Goal: Task Accomplishment & Management: Use online tool/utility

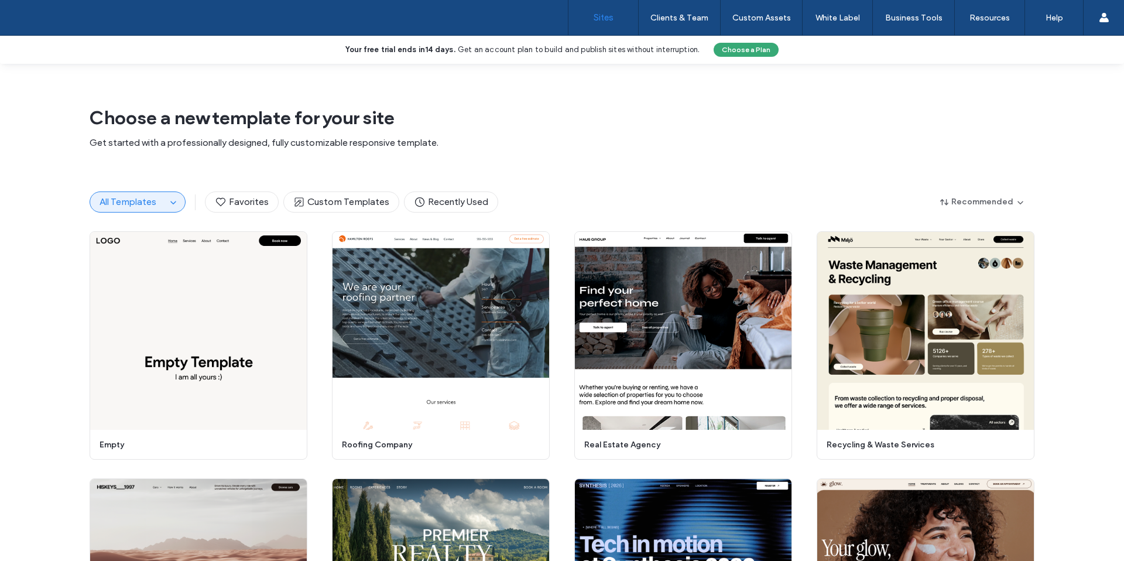
click at [608, 18] on label "Sites" at bounding box center [604, 17] width 20 height 11
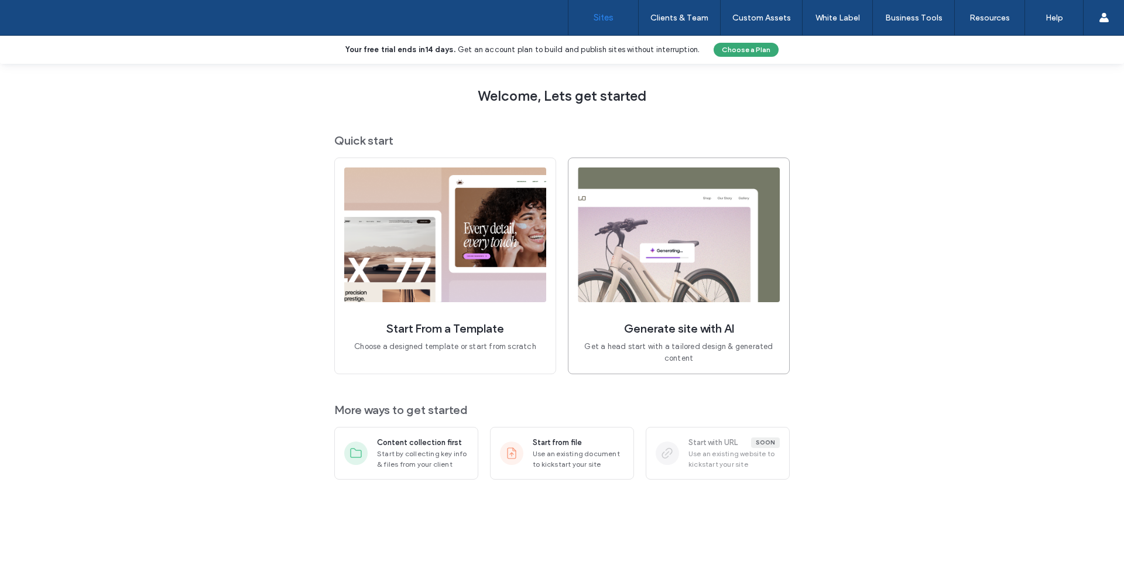
click at [677, 250] on img at bounding box center [679, 234] width 202 height 135
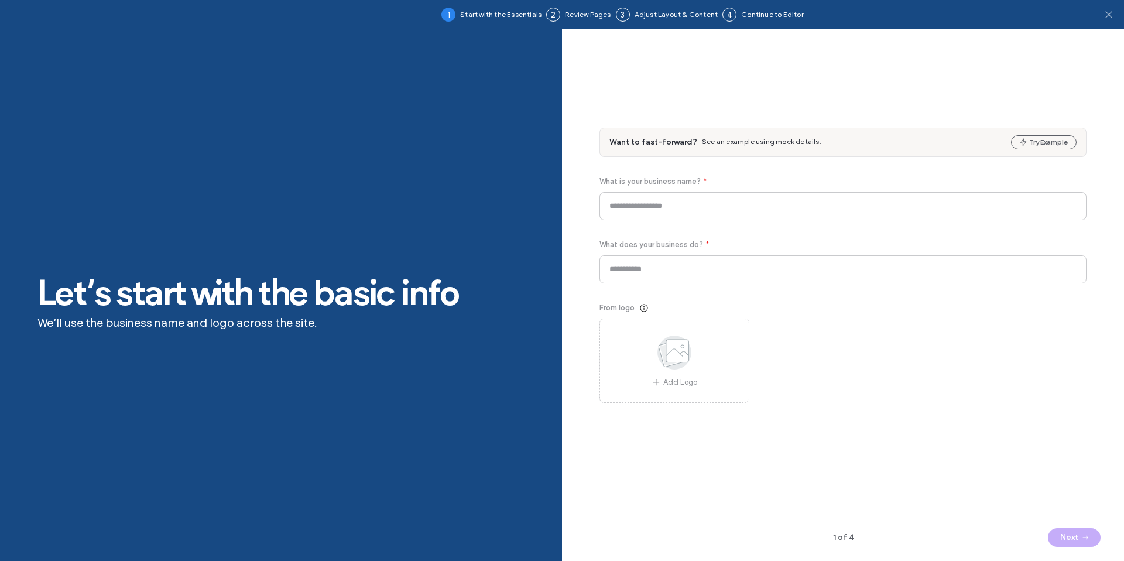
click at [1104, 16] on icon at bounding box center [1109, 15] width 12 height 12
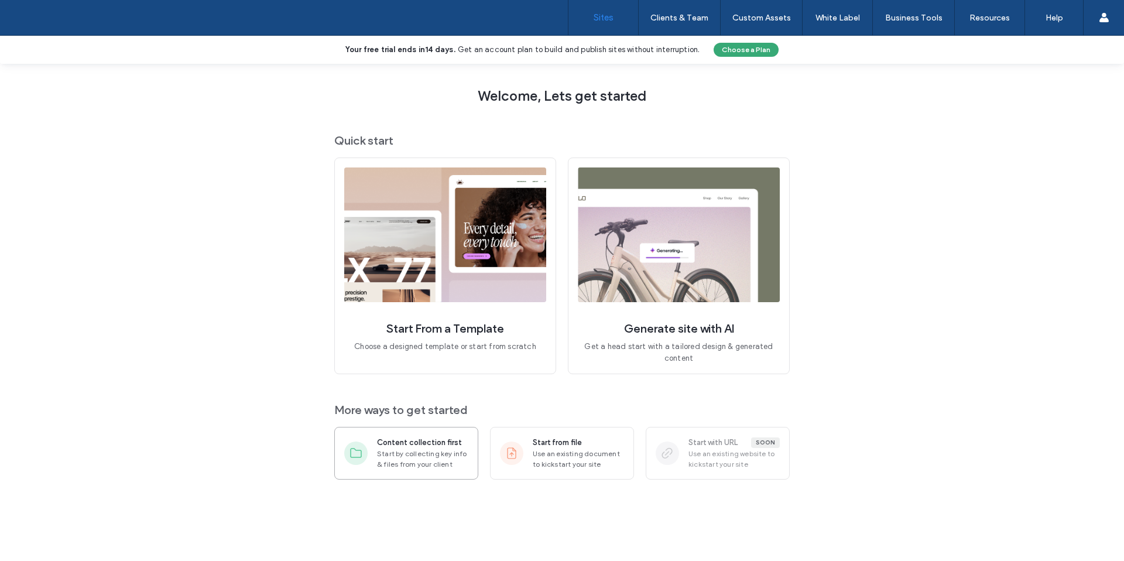
click at [411, 451] on span "Start by collecting key info & files from your client" at bounding box center [422, 458] width 91 height 21
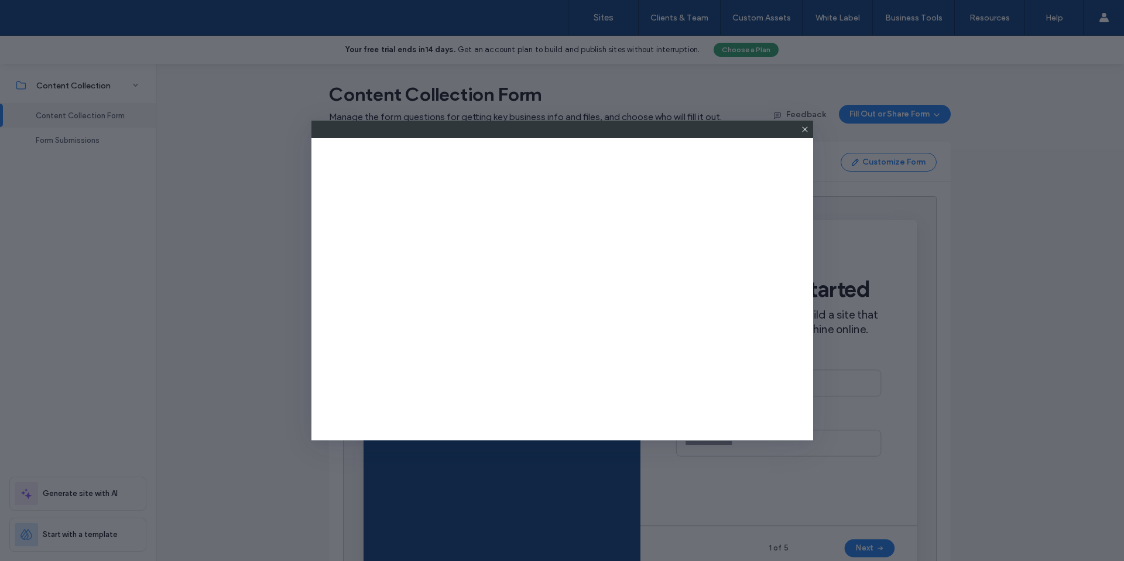
click at [807, 131] on icon at bounding box center [804, 129] width 9 height 9
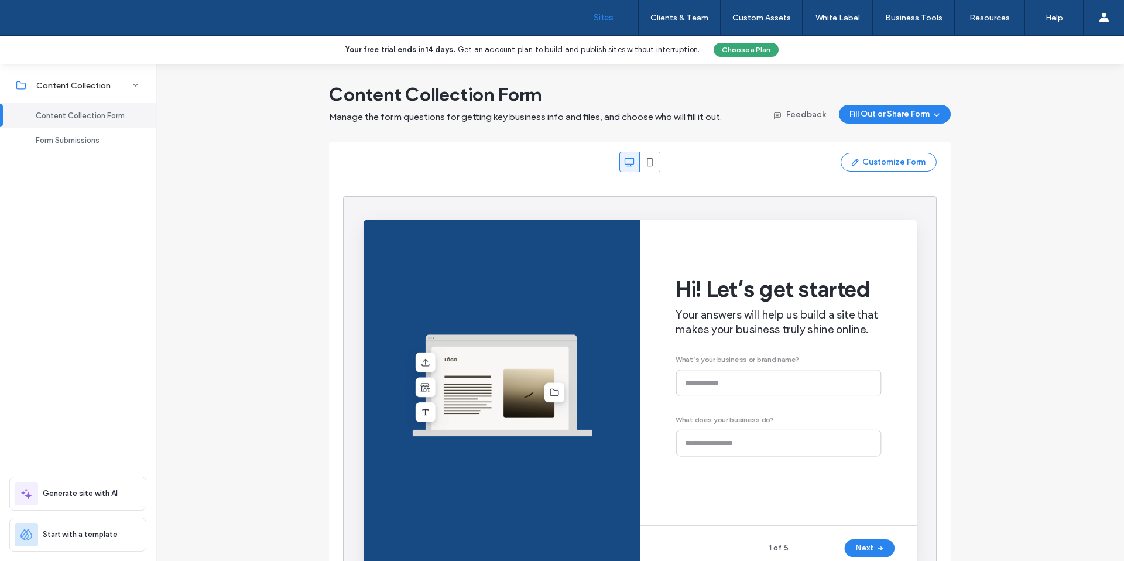
click at [609, 21] on label "Sites" at bounding box center [604, 17] width 20 height 11
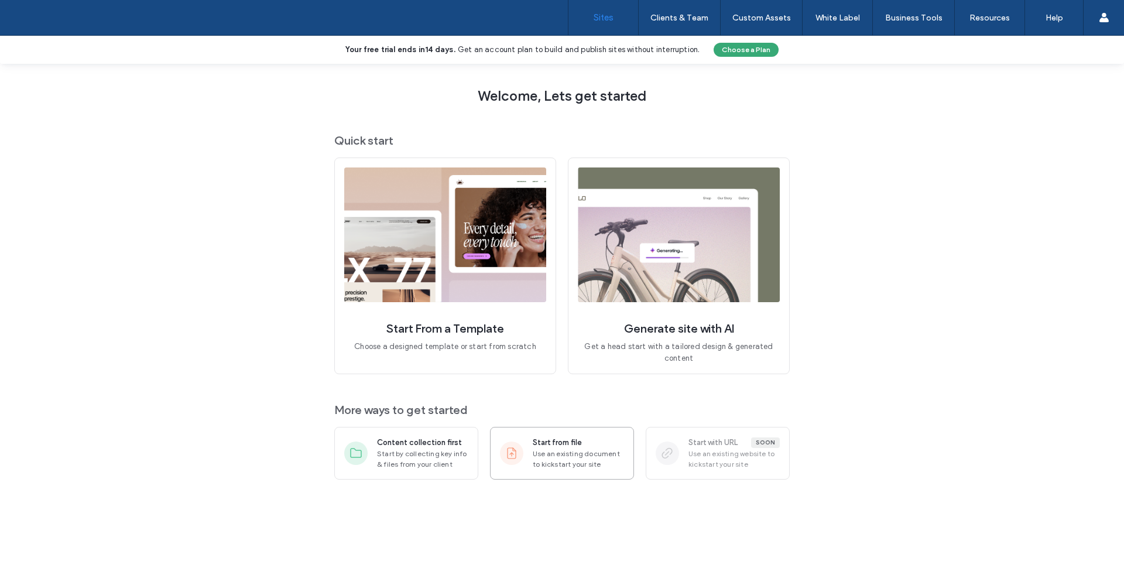
click at [571, 457] on span "Use an existing document to kickstart your site" at bounding box center [578, 458] width 91 height 21
click at [750, 455] on span "Use an existing website to kickstart your site" at bounding box center [733, 458] width 91 height 21
click at [572, 454] on span "Use an existing document to kickstart your site" at bounding box center [578, 458] width 91 height 21
click at [556, 443] on span "Start from file" at bounding box center [557, 443] width 49 height 12
click at [558, 448] on span "Start from file" at bounding box center [557, 443] width 49 height 12
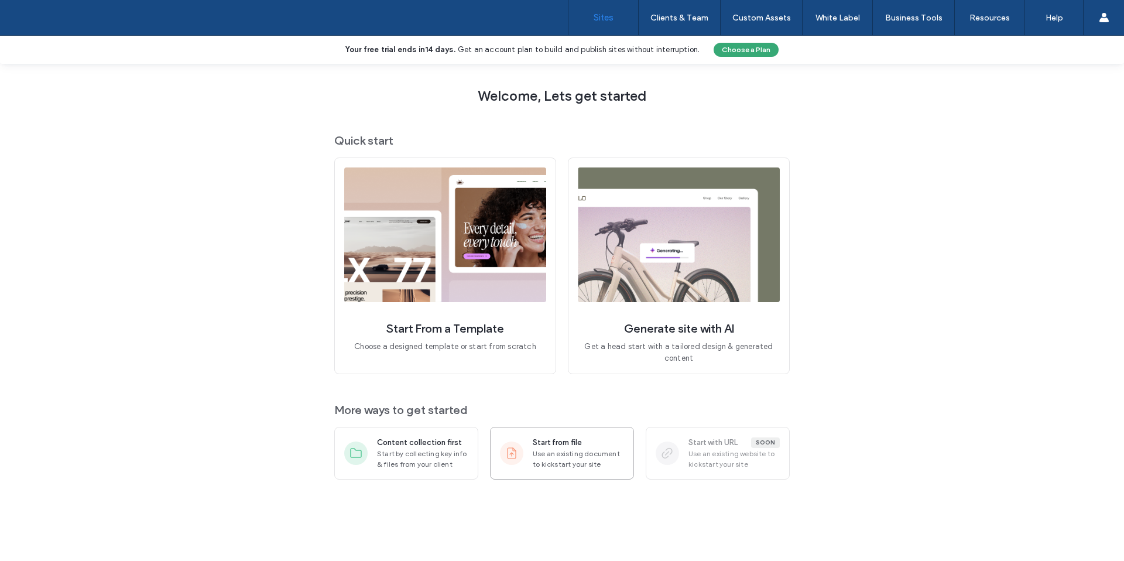
click at [554, 448] on span "Use an existing document to kickstart your site" at bounding box center [578, 458] width 91 height 21
click at [590, 446] on div "Start from file" at bounding box center [578, 443] width 91 height 12
click at [711, 458] on span "Use an existing website to kickstart your site" at bounding box center [733, 458] width 91 height 21
click at [761, 441] on div "Soon" at bounding box center [765, 442] width 29 height 11
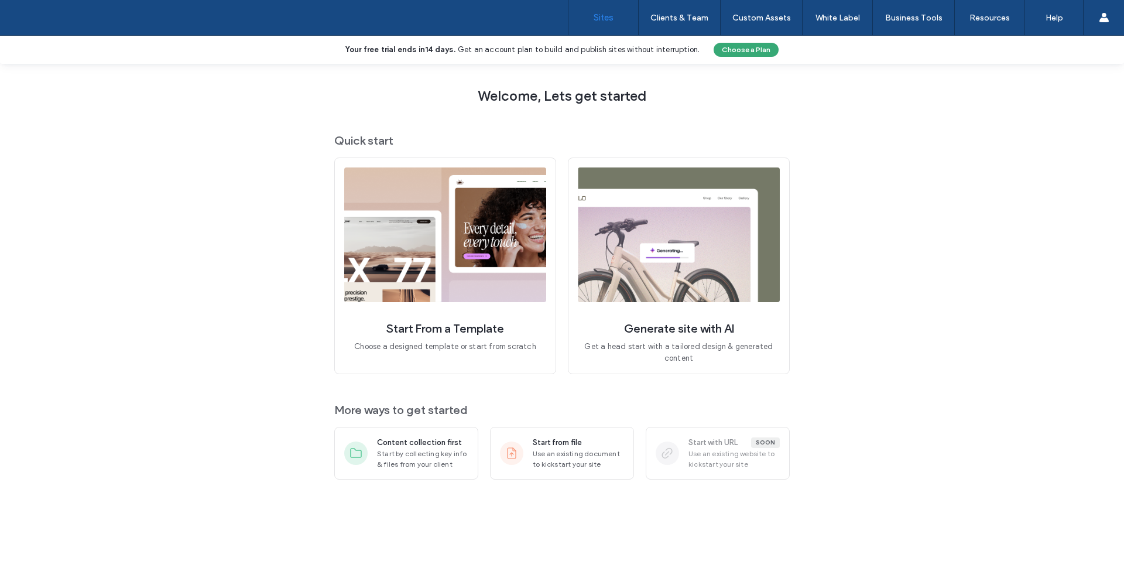
click at [685, 443] on div "Start with URL Soon Use an existing website to kickstart your site" at bounding box center [718, 453] width 124 height 33
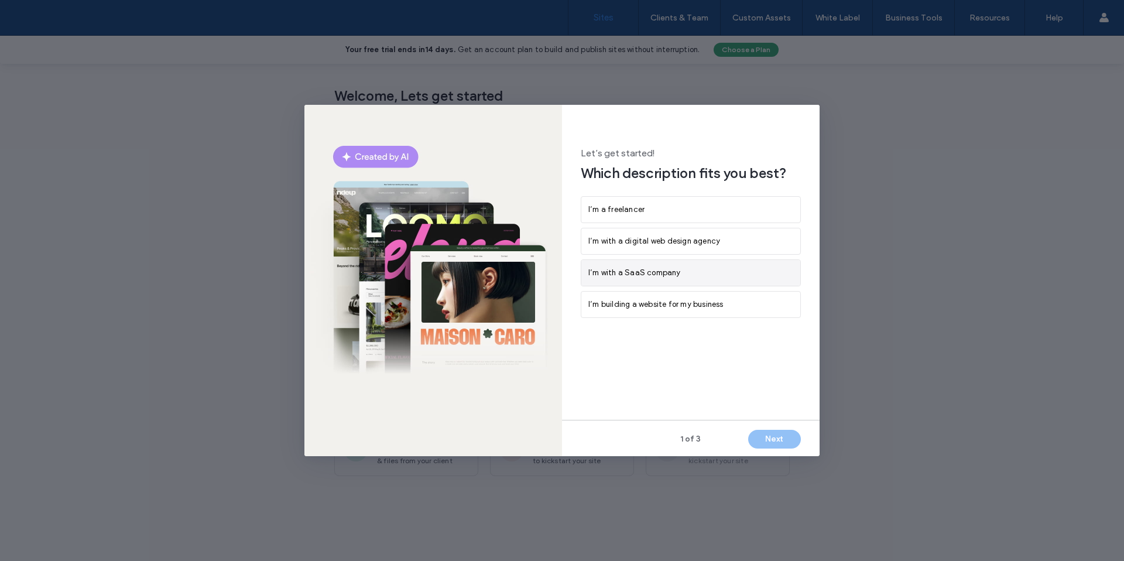
click at [655, 276] on span "I’m with a SaaS company" at bounding box center [634, 273] width 92 height 12
click at [769, 441] on button "Next" at bounding box center [774, 439] width 53 height 19
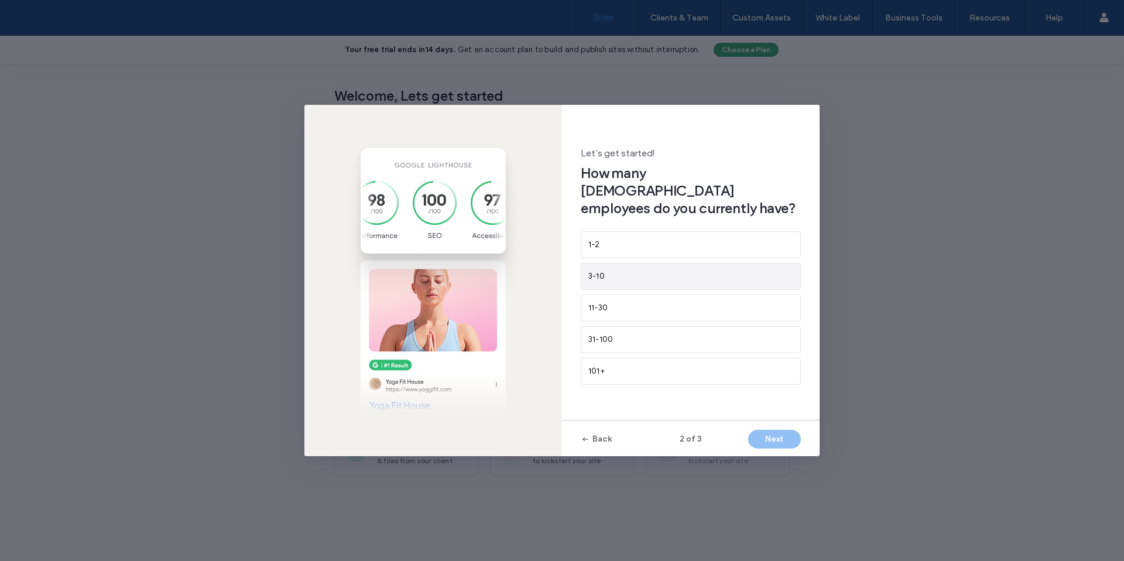
click at [640, 265] on div "3-10" at bounding box center [690, 276] width 219 height 26
click at [633, 302] on div "11-30" at bounding box center [690, 308] width 205 height 12
click at [771, 444] on button "Next" at bounding box center [774, 439] width 53 height 19
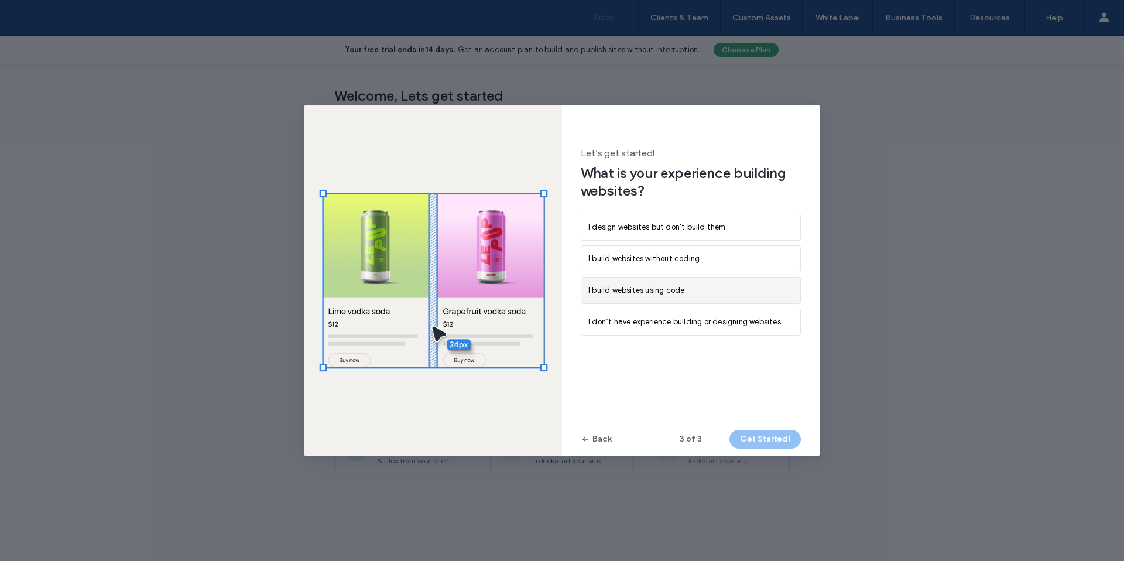
click at [673, 292] on span "I build websites using code" at bounding box center [636, 291] width 96 height 12
click at [771, 436] on button "Get Started!" at bounding box center [764, 439] width 71 height 19
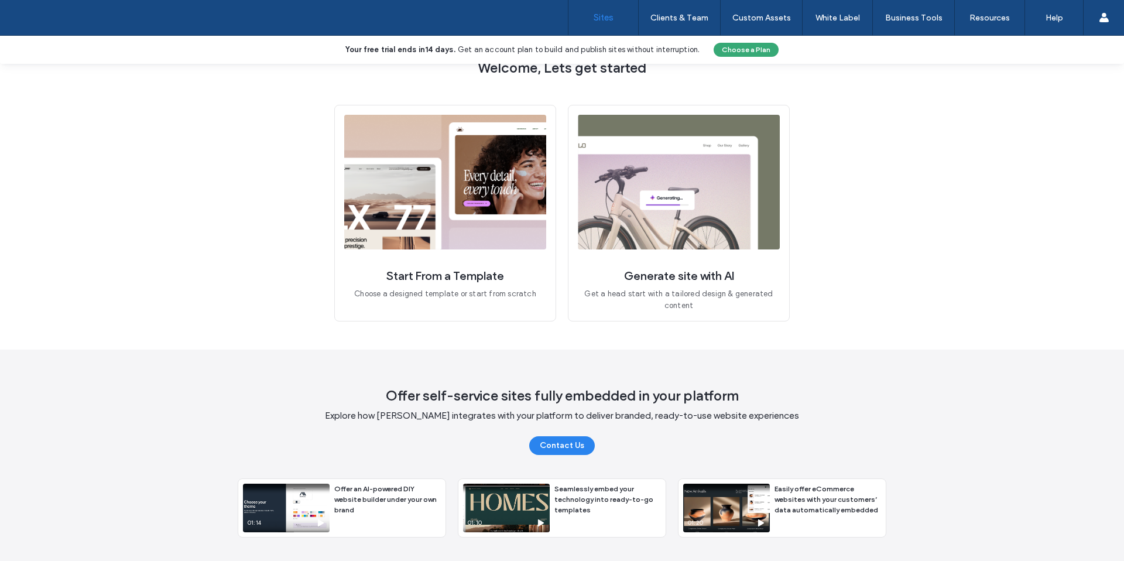
scroll to position [42, 0]
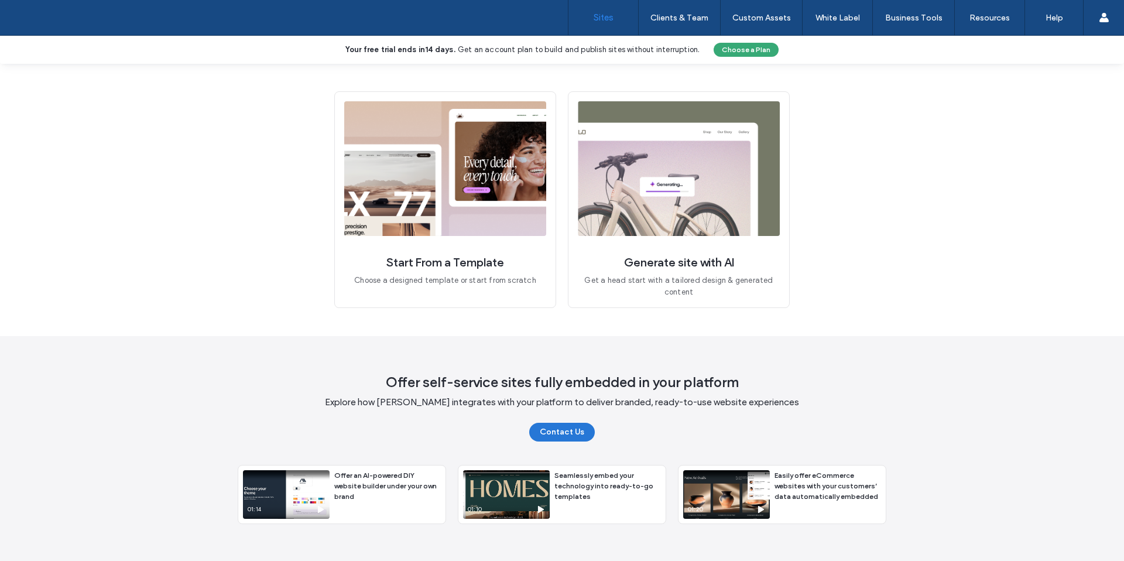
click at [570, 430] on button "Contact Us" at bounding box center [562, 432] width 66 height 19
click at [374, 484] on span "Offer an AI-powered DIY website builder under your own brand" at bounding box center [385, 486] width 102 height 30
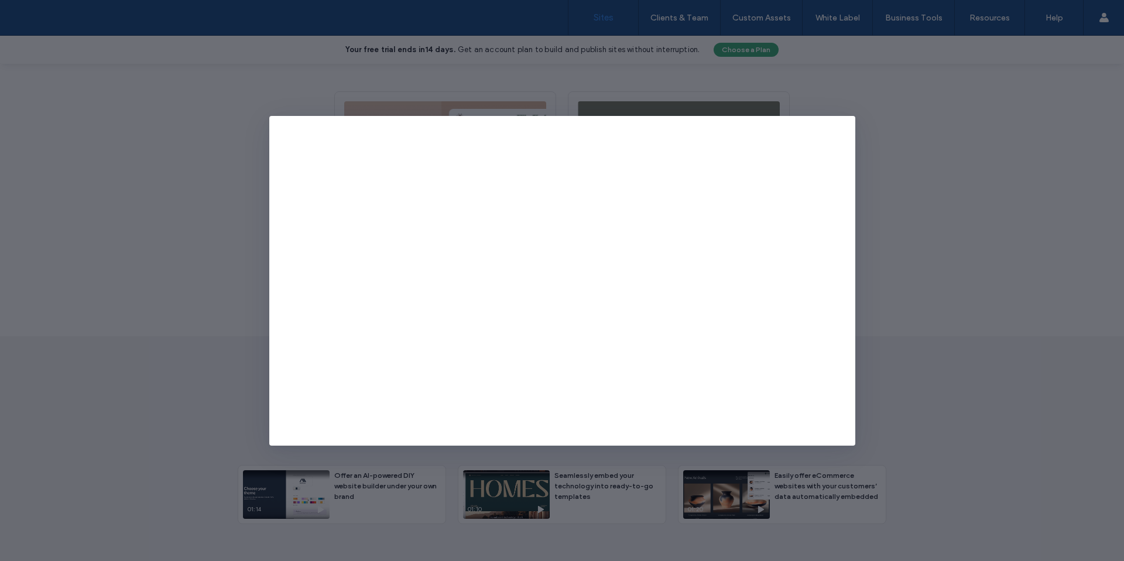
click at [952, 219] on div at bounding box center [562, 280] width 1124 height 561
click at [919, 119] on div at bounding box center [562, 280] width 1124 height 561
click at [962, 273] on div at bounding box center [562, 280] width 1124 height 561
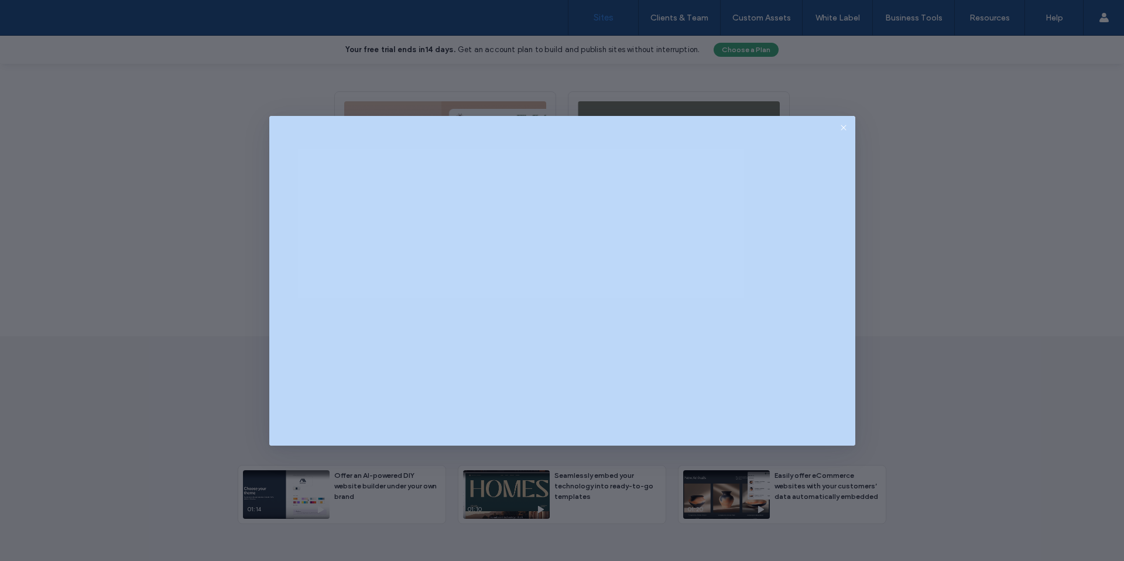
click at [962, 273] on div at bounding box center [562, 280] width 1124 height 561
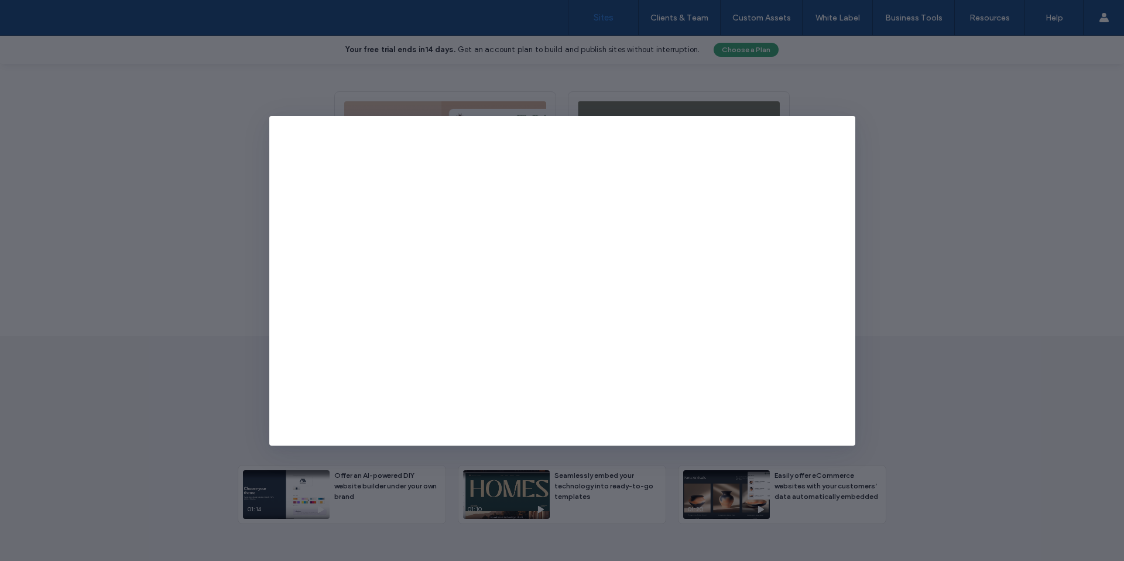
click at [962, 273] on div at bounding box center [562, 280] width 1124 height 561
click at [961, 207] on div at bounding box center [562, 280] width 1124 height 561
click at [985, 409] on div at bounding box center [562, 280] width 1124 height 561
click at [1034, 128] on div at bounding box center [562, 280] width 1124 height 561
click at [941, 124] on div at bounding box center [562, 280] width 1124 height 561
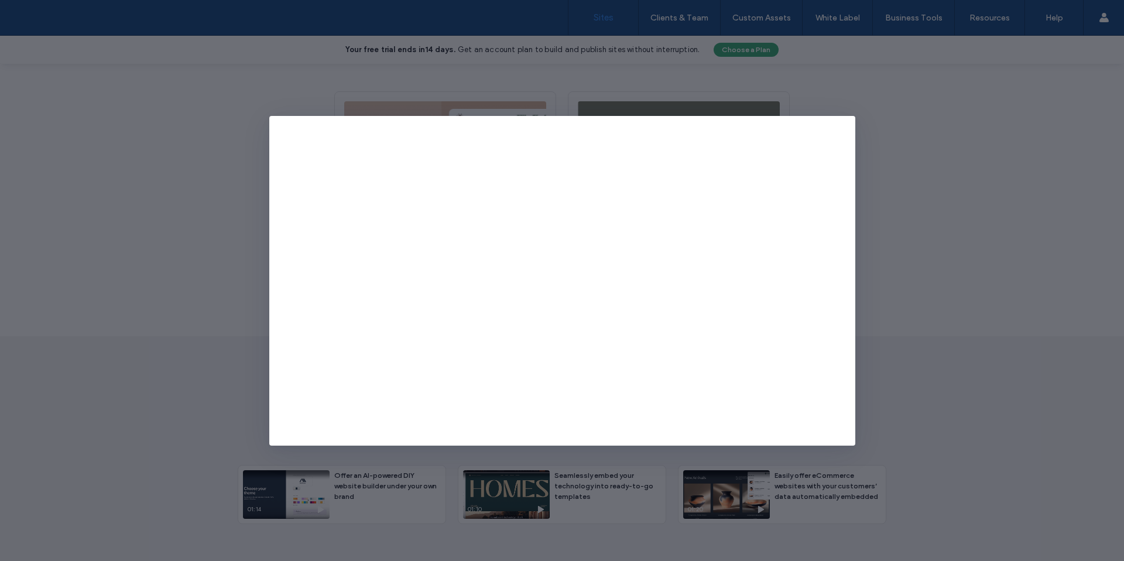
click at [987, 124] on div at bounding box center [562, 280] width 1124 height 561
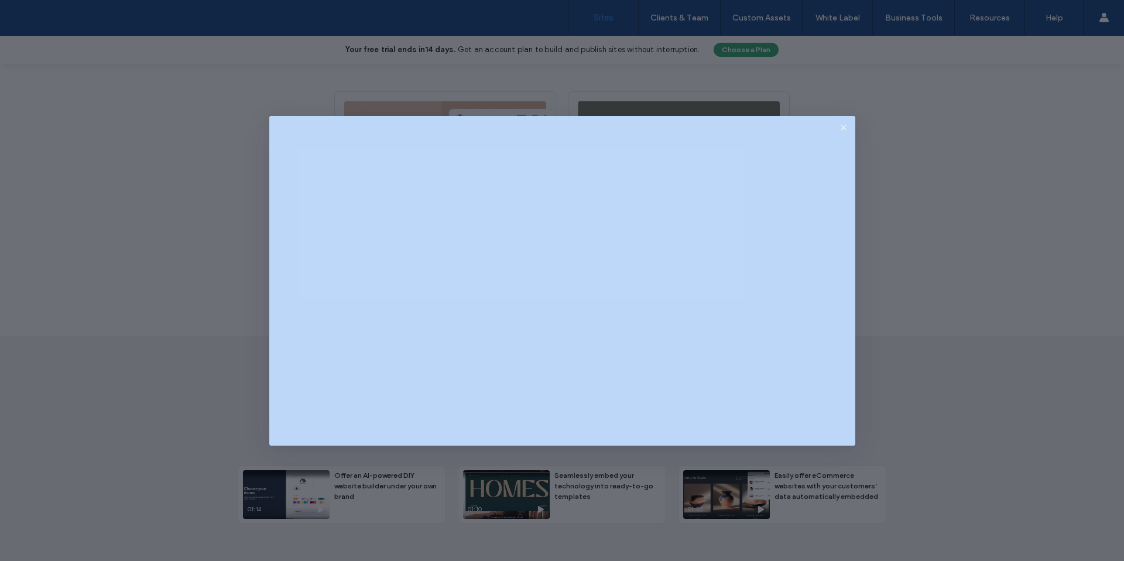
click at [987, 124] on div at bounding box center [562, 280] width 1124 height 561
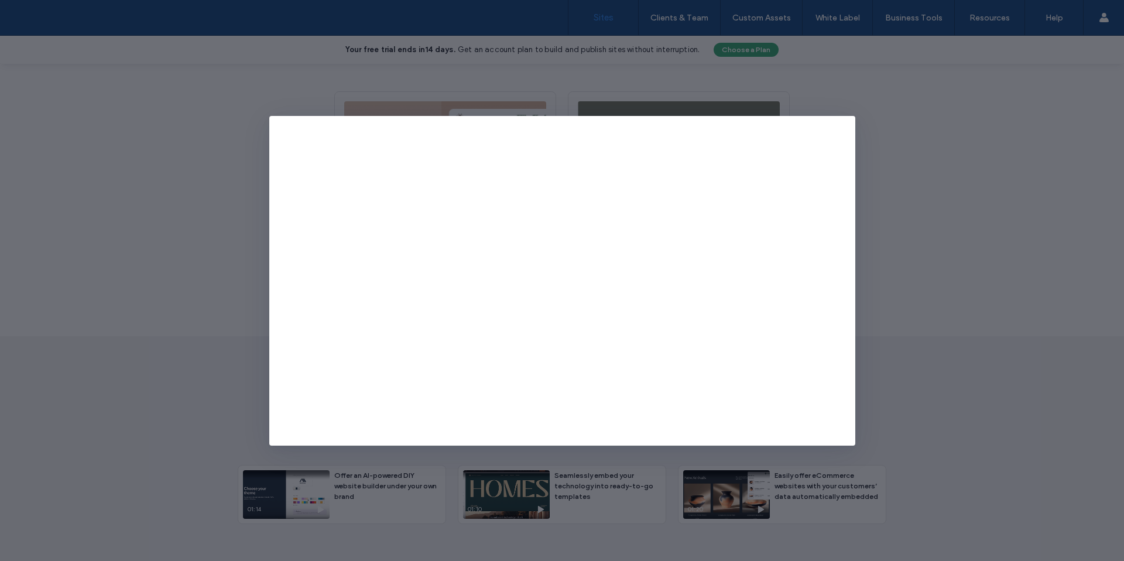
click at [946, 265] on div at bounding box center [562, 280] width 1124 height 561
click at [907, 303] on div at bounding box center [562, 280] width 1124 height 561
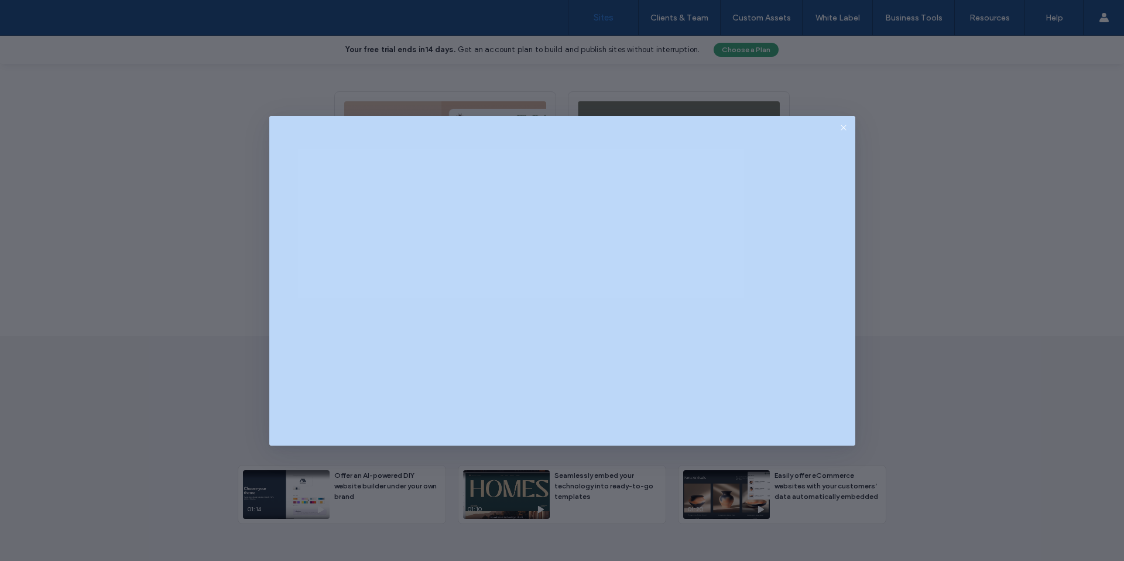
click at [907, 302] on div at bounding box center [562, 280] width 1124 height 561
click at [978, 306] on div at bounding box center [562, 280] width 1124 height 561
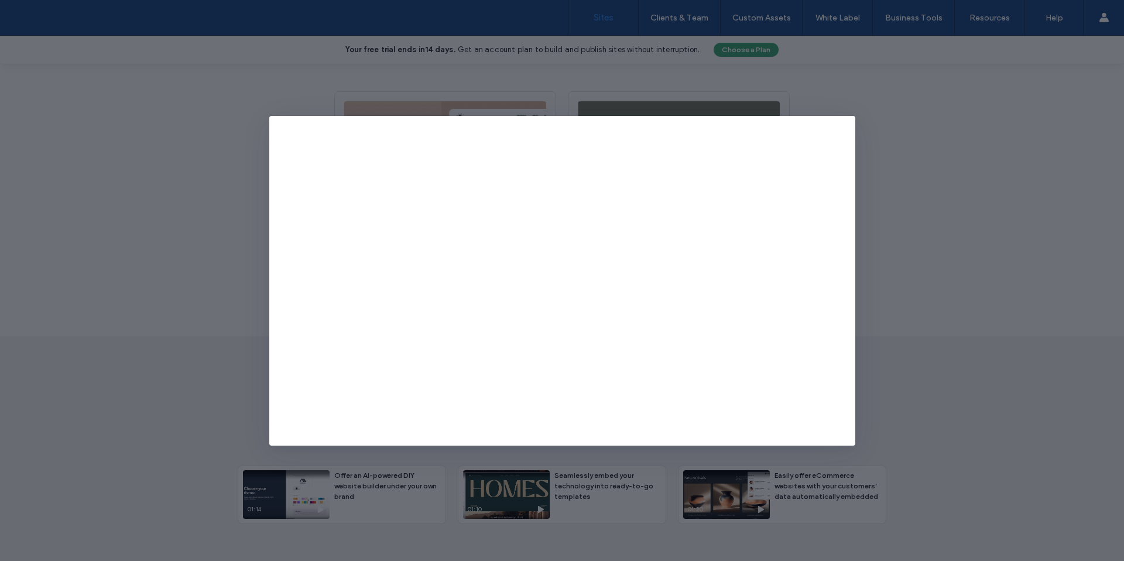
click at [198, 300] on div at bounding box center [562, 280] width 1124 height 561
click at [898, 318] on div at bounding box center [562, 280] width 1124 height 561
click at [965, 286] on div at bounding box center [562, 280] width 1124 height 561
click at [935, 300] on div at bounding box center [562, 280] width 1124 height 561
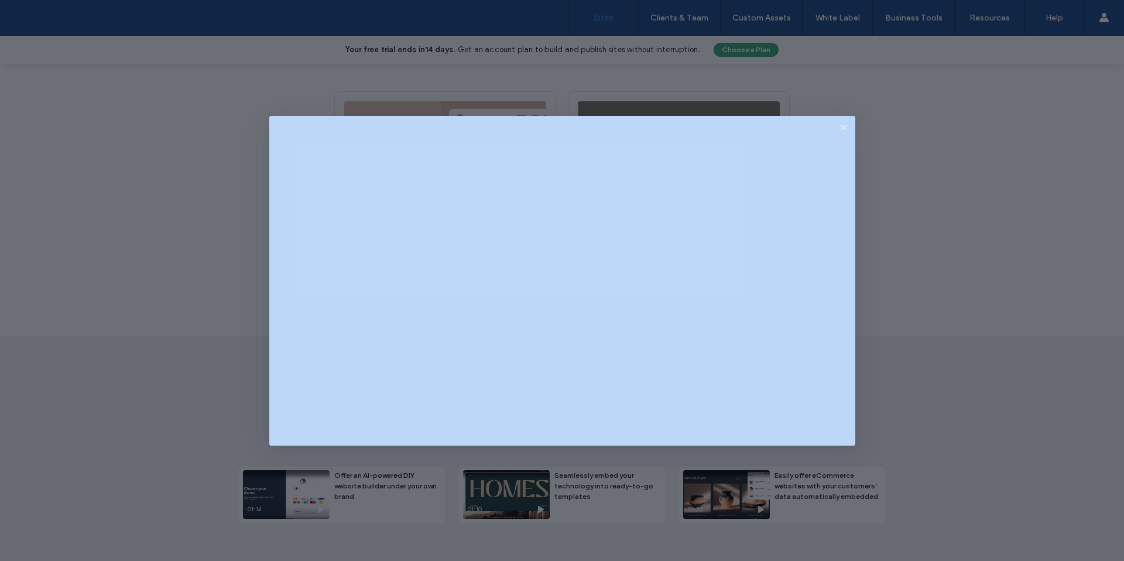
click at [935, 300] on div at bounding box center [562, 280] width 1124 height 561
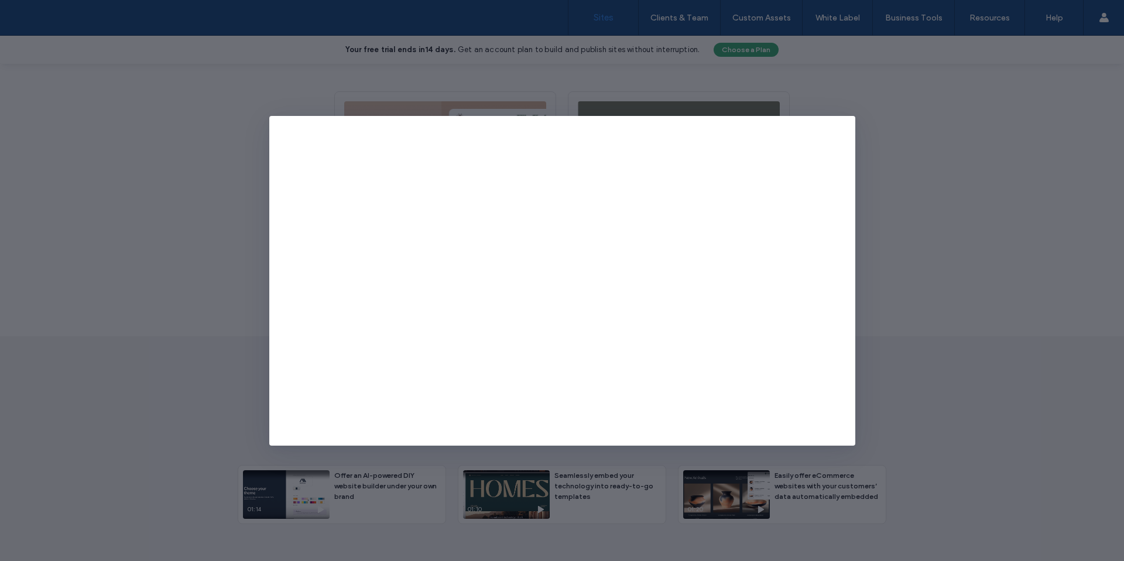
click at [209, 294] on div at bounding box center [562, 280] width 1124 height 561
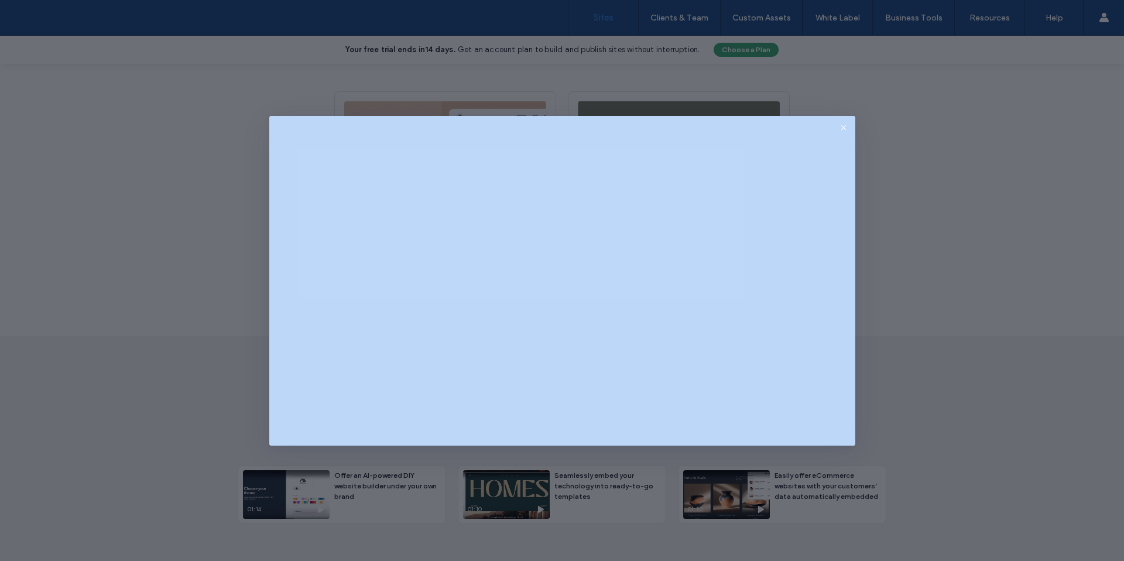
click at [990, 205] on div at bounding box center [562, 280] width 1124 height 561
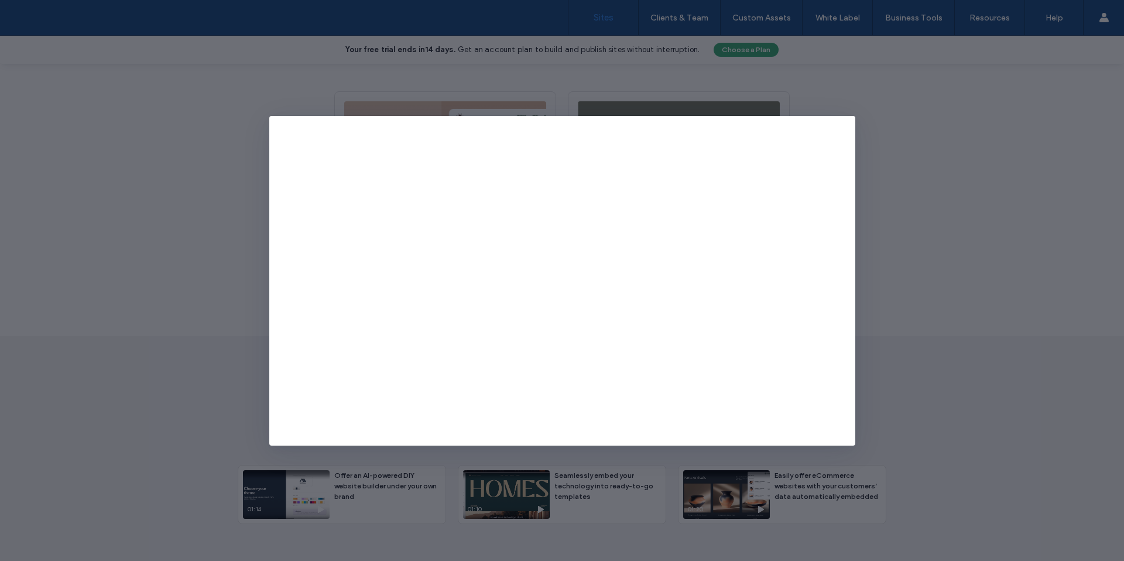
click at [990, 205] on div at bounding box center [562, 280] width 1124 height 561
click at [844, 125] on icon "button" at bounding box center [843, 127] width 9 height 9
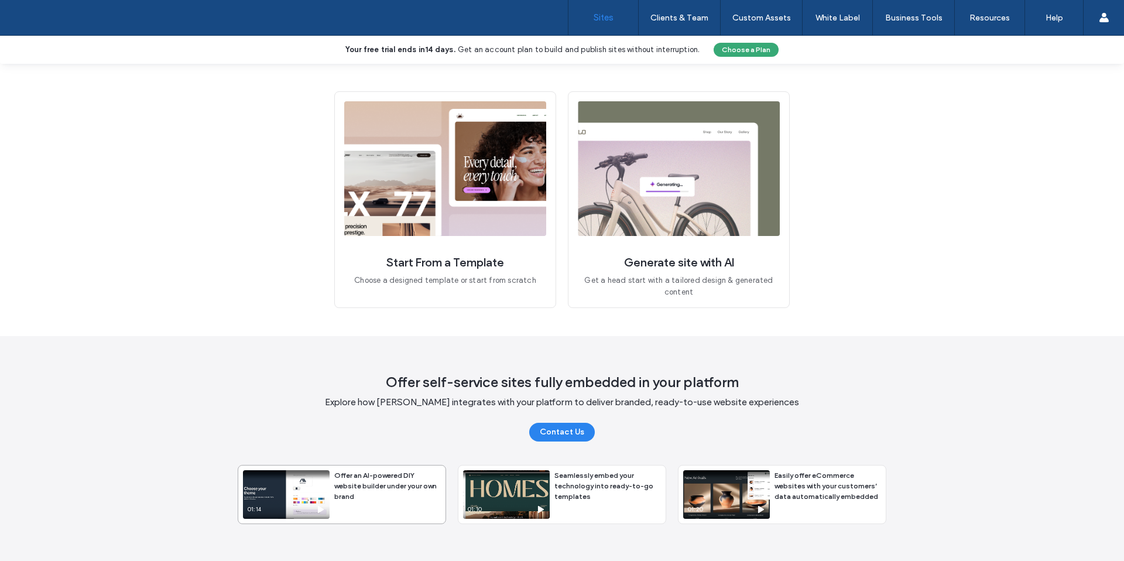
click at [279, 492] on div "01:14" at bounding box center [286, 494] width 87 height 49
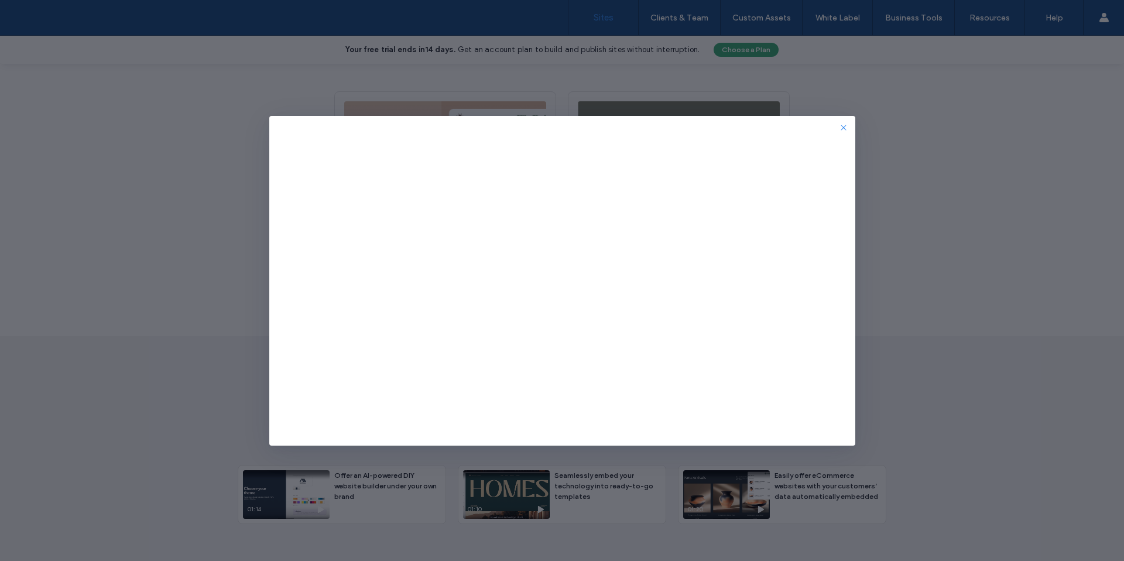
click at [845, 127] on icon "button" at bounding box center [843, 127] width 9 height 9
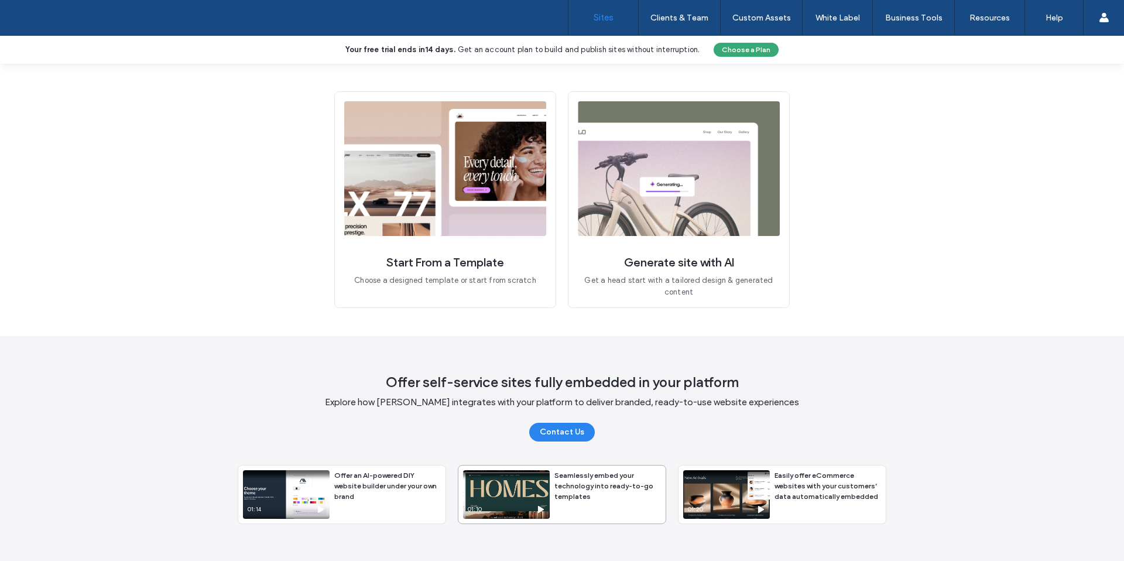
click at [526, 503] on div "01:10" at bounding box center [506, 494] width 87 height 49
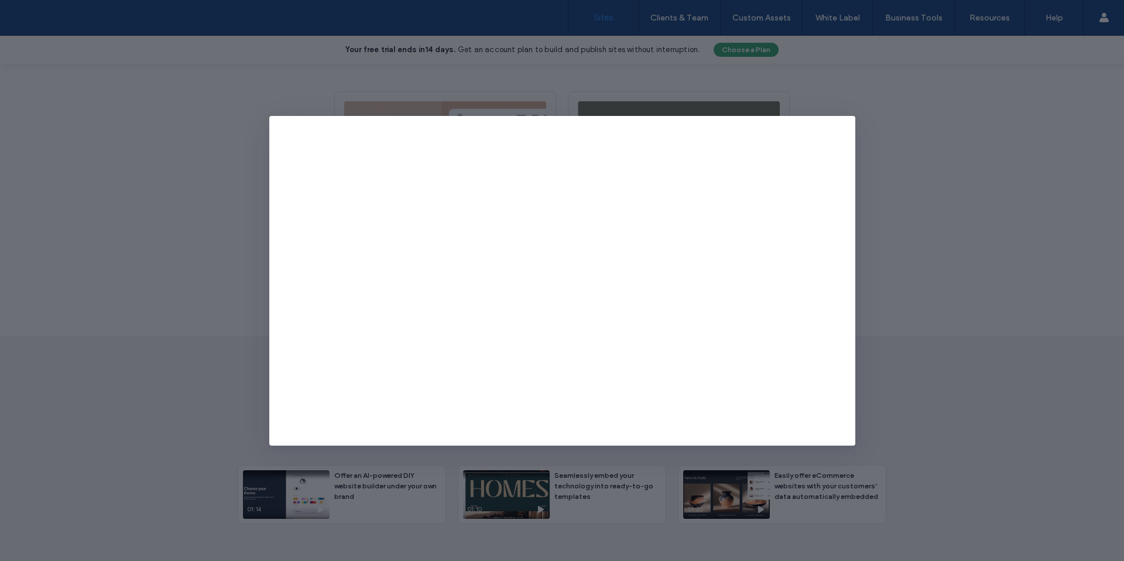
click at [924, 235] on div at bounding box center [562, 280] width 1124 height 561
click at [846, 128] on icon "button" at bounding box center [843, 127] width 9 height 9
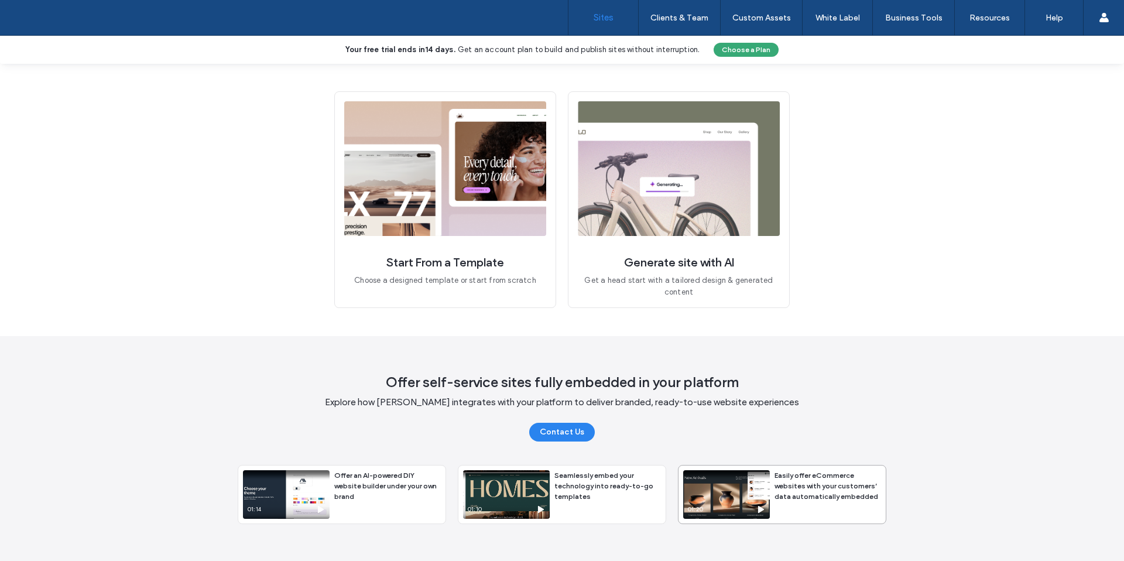
click at [723, 505] on div "01:20" at bounding box center [726, 509] width 77 height 9
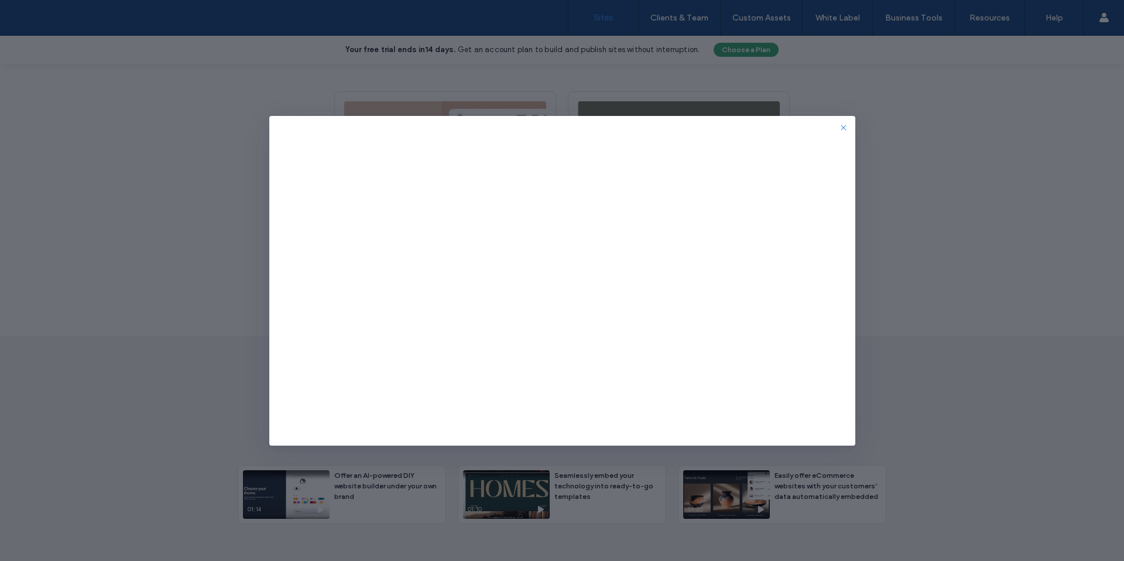
click at [845, 130] on icon "button" at bounding box center [843, 127] width 9 height 9
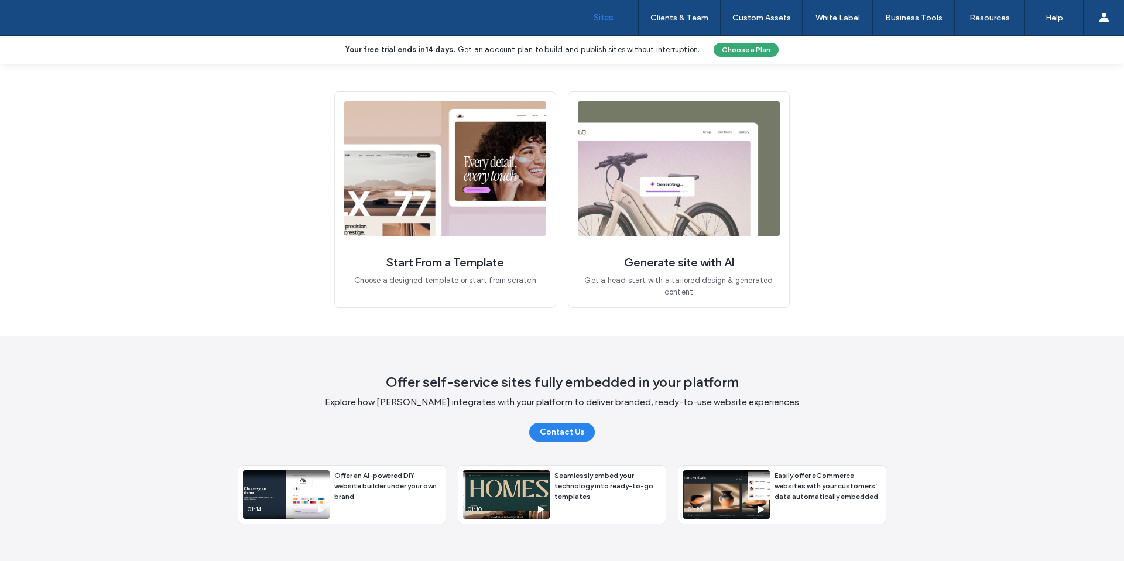
scroll to position [0, 0]
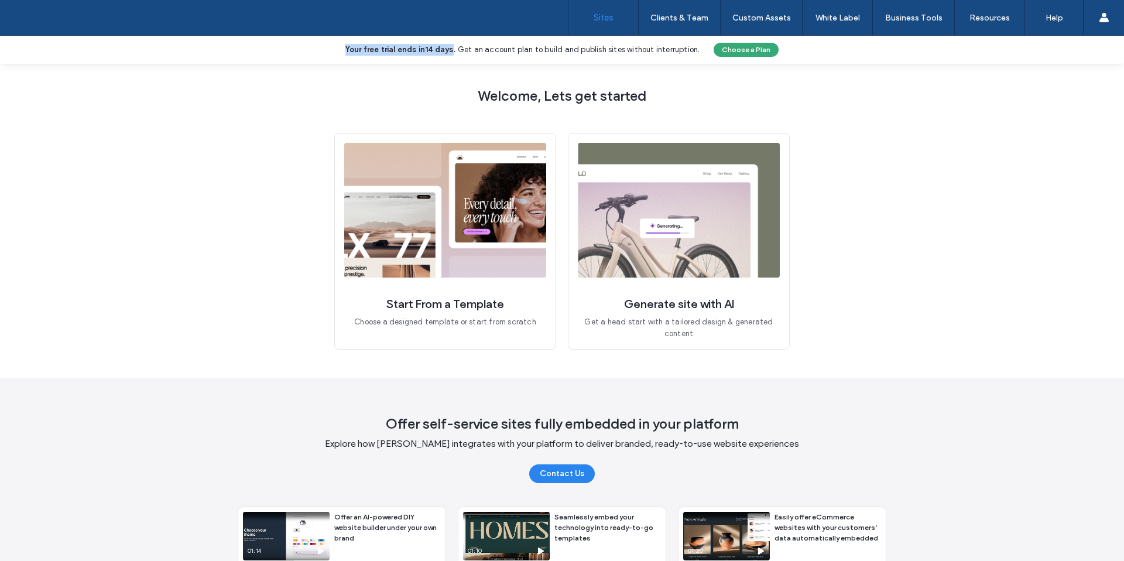
drag, startPoint x: 343, startPoint y: 45, endPoint x: 456, endPoint y: 52, distance: 113.2
click at [456, 52] on div "Your free trial ends in 14 days . Get an account plan to build and publish site…" at bounding box center [562, 50] width 1124 height 28
click at [738, 50] on button "Choose a Plan" at bounding box center [746, 50] width 65 height 14
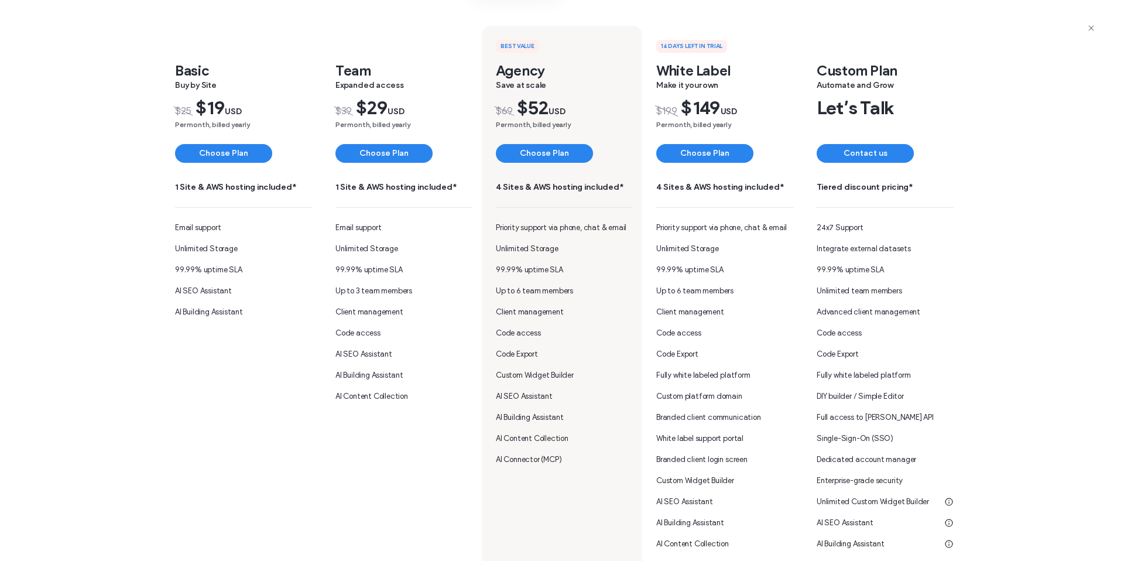
scroll to position [166, 0]
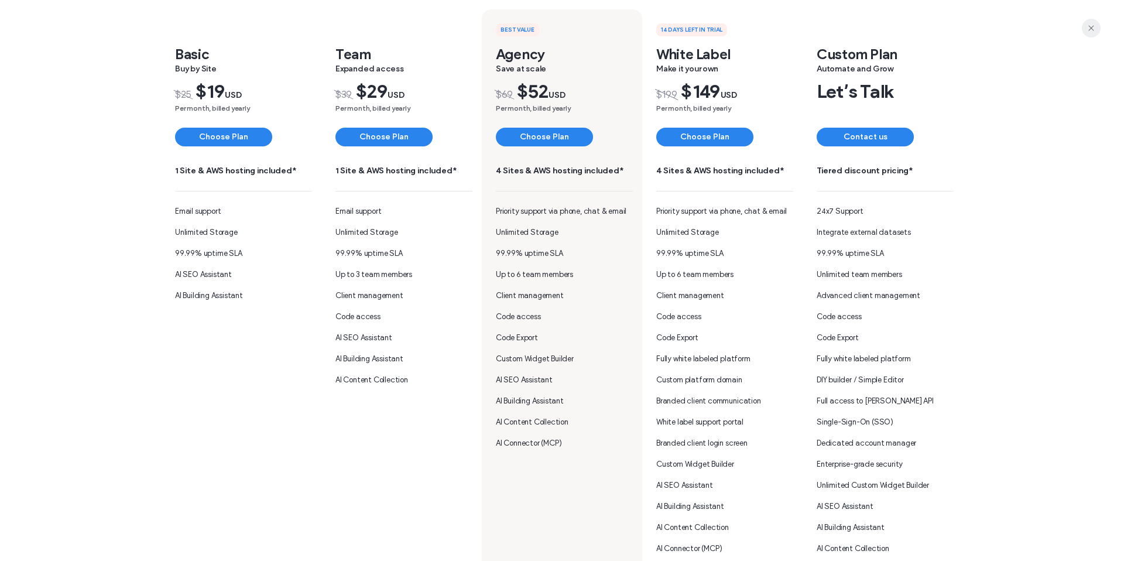
click at [1093, 29] on icon "button" at bounding box center [1091, 27] width 9 height 9
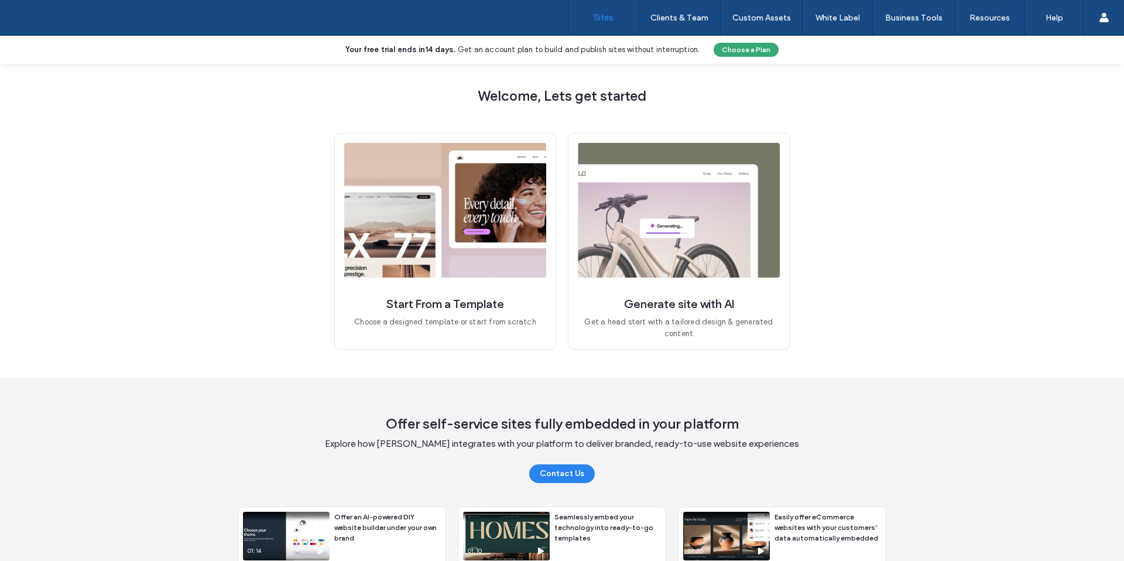
click at [883, 168] on div "Welcome, Lets get started Start From a Template Choose a designed template or s…" at bounding box center [562, 333] width 1124 height 539
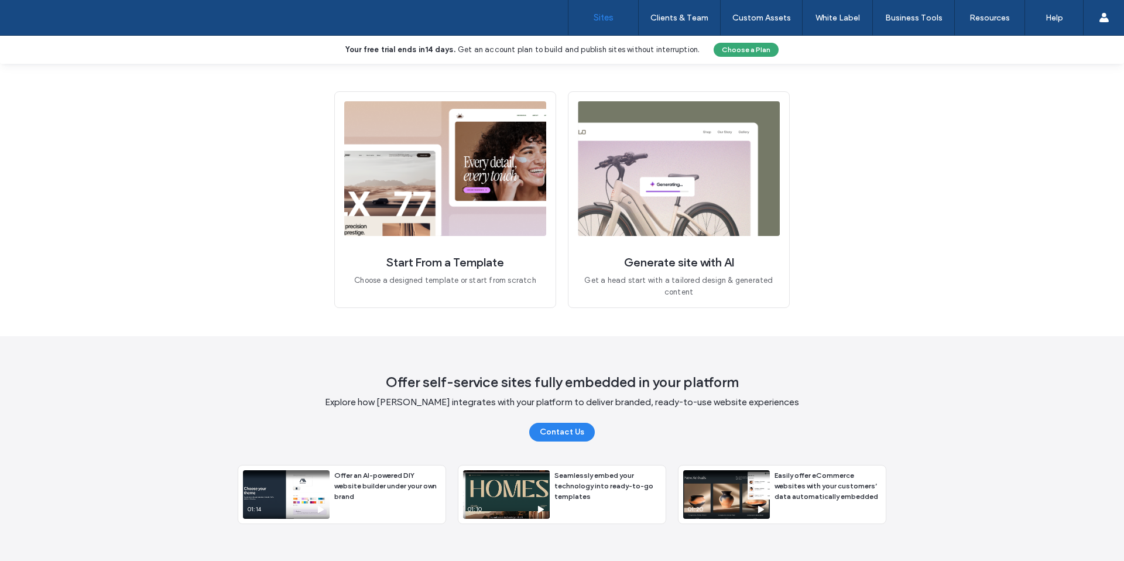
scroll to position [0, 0]
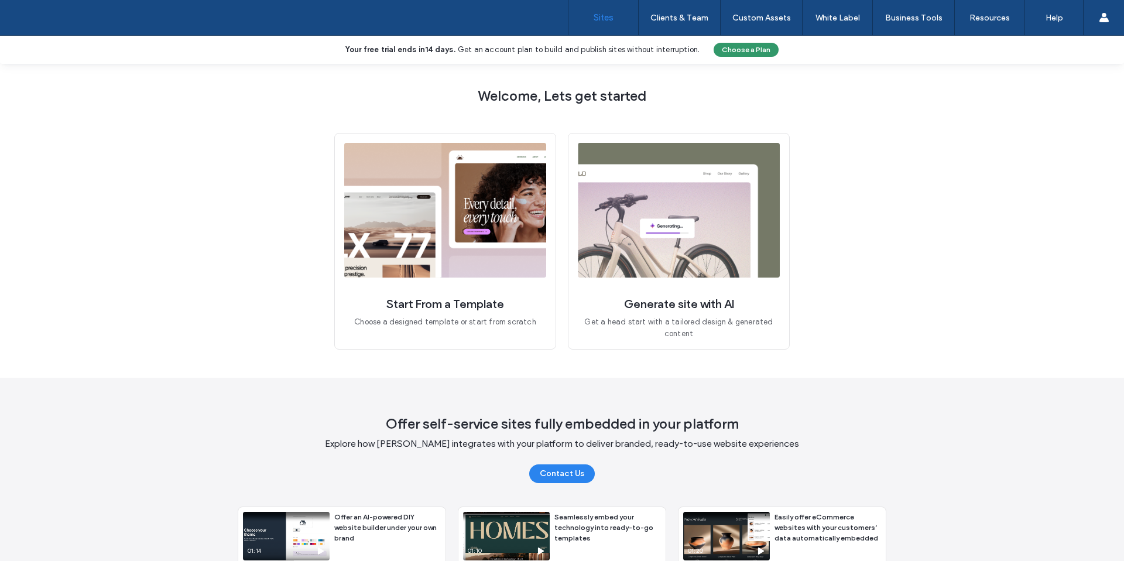
click at [752, 50] on button "Choose a Plan" at bounding box center [746, 50] width 65 height 14
